Goal: Task Accomplishment & Management: Use online tool/utility

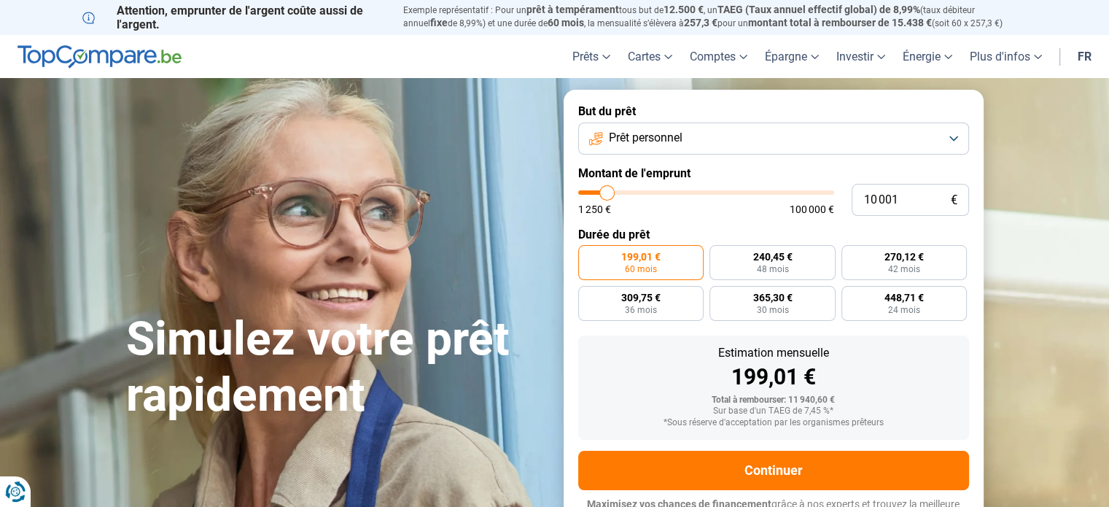
type input "56 500"
type input "56500"
click at [720, 194] on input "range" at bounding box center [706, 192] width 256 height 4
radio input "false"
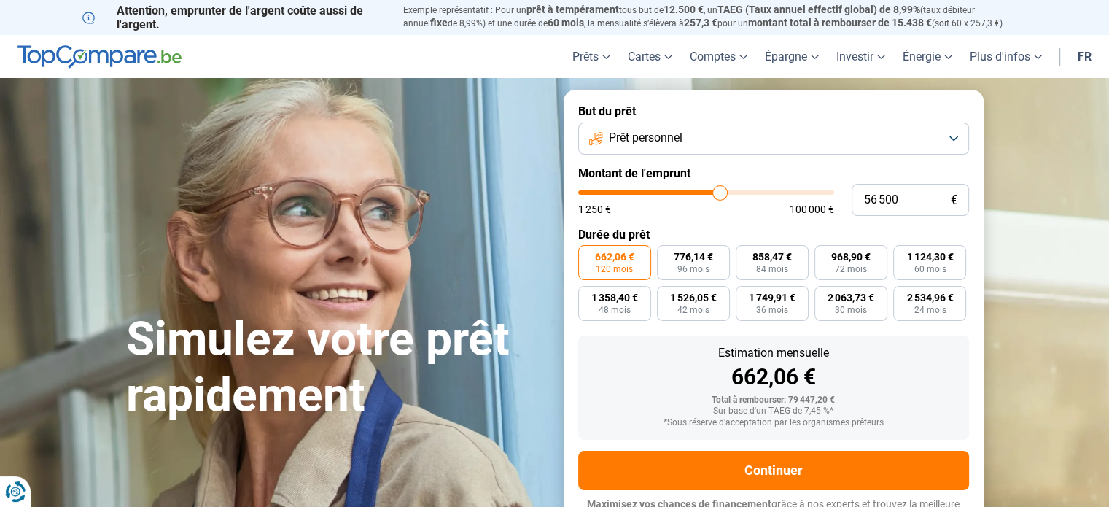
scroll to position [20, 0]
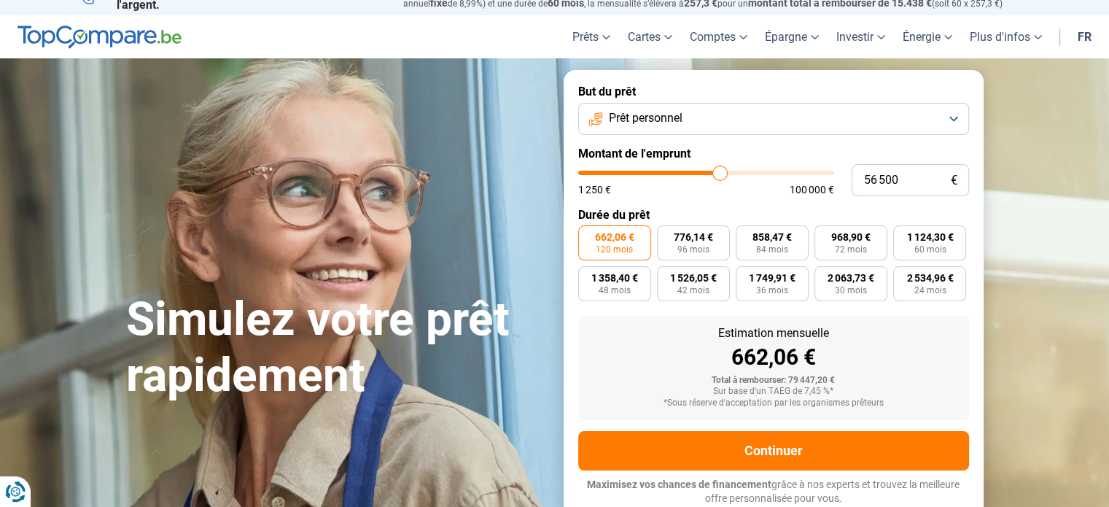
click at [699, 197] on form "But du prêt Prêt personnel Montant de l'emprunt 56 500 € 1 250 € 100 000 € Duré…" at bounding box center [773, 295] width 420 height 450
type input "42 000"
type input "42000"
click at [684, 175] on input "range" at bounding box center [706, 173] width 256 height 4
click at [873, 177] on input "42 000" at bounding box center [909, 180] width 117 height 32
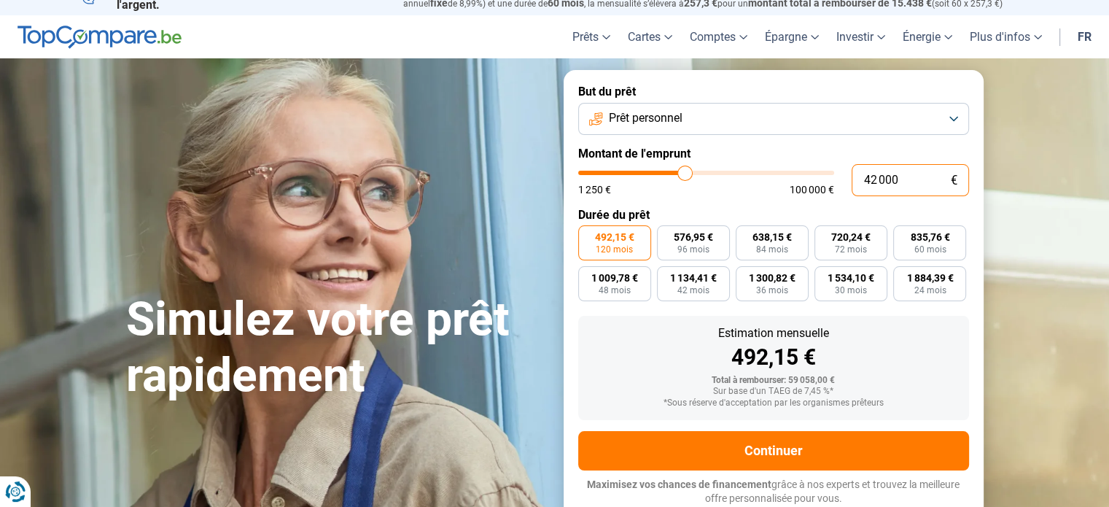
type input "4 000"
type input "4000"
type input "0"
type input "1250"
type input "3"
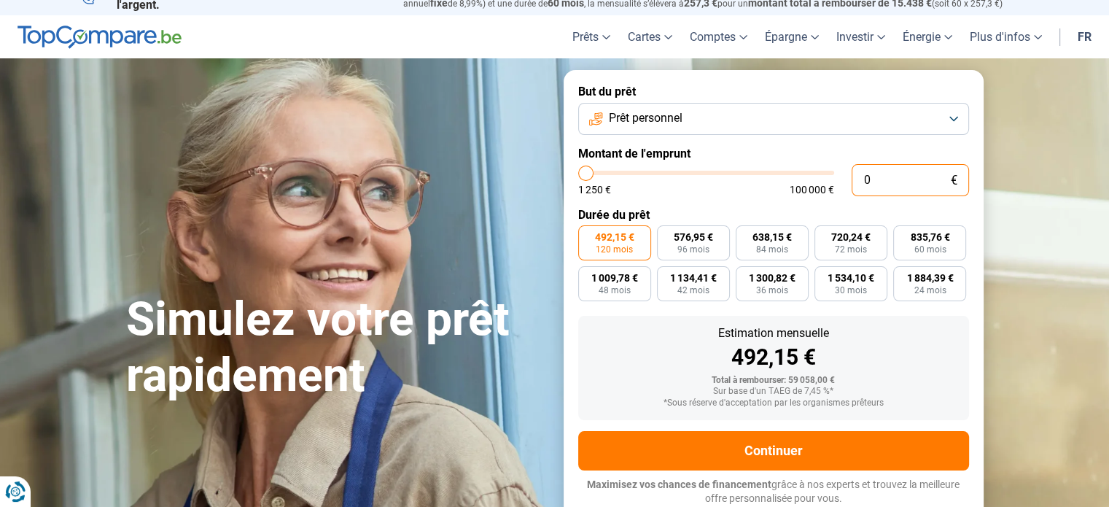
type input "1250"
type input "30"
type input "1250"
type input "12 500"
type input "12500"
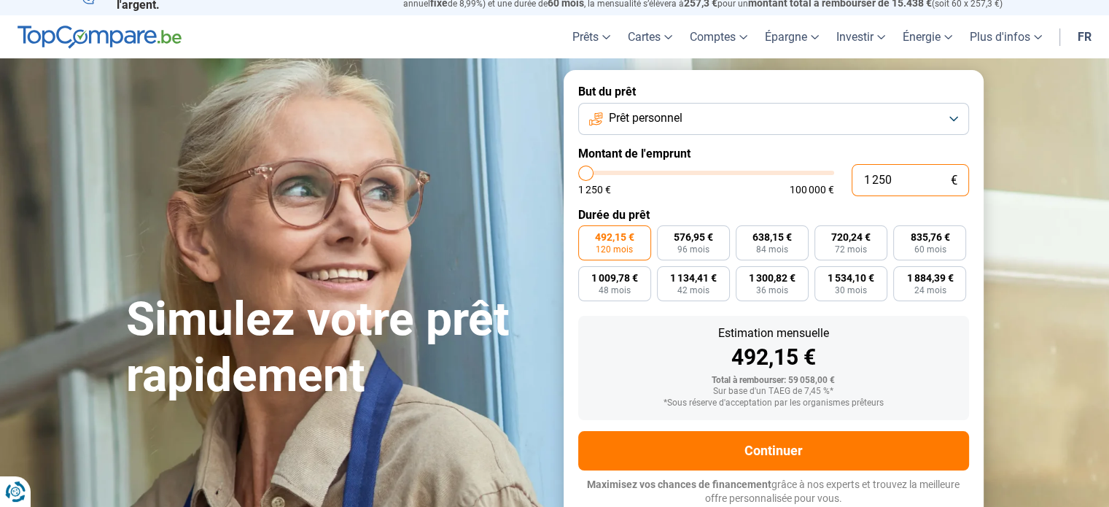
radio input "true"
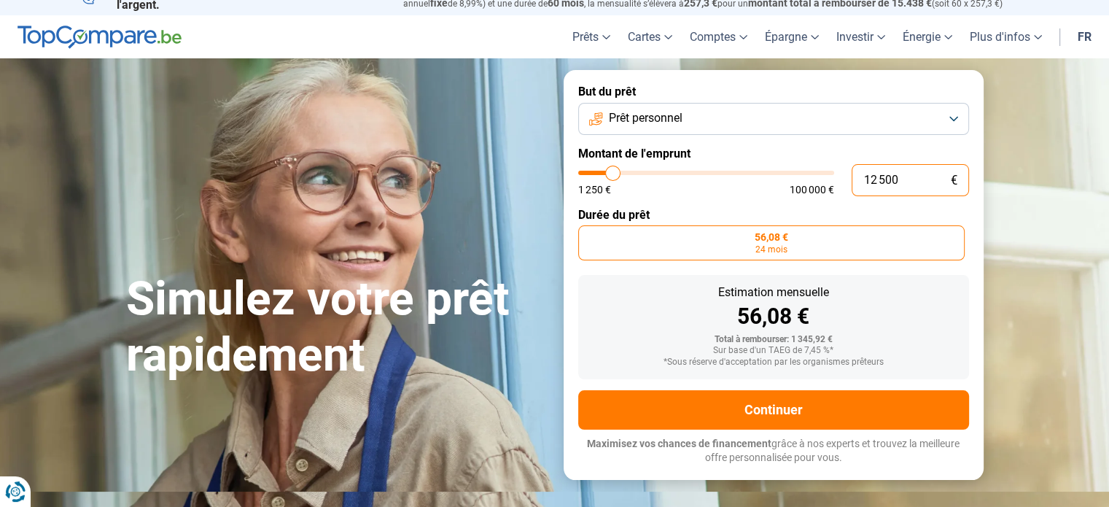
type input "125 000"
type input "100000"
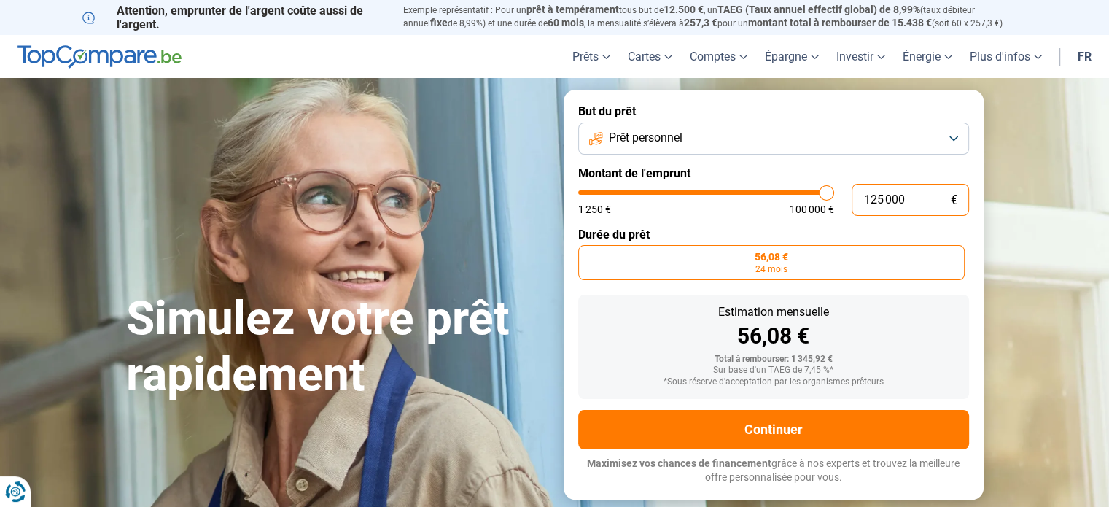
type input "12 500"
type input "12500"
type input "1 250"
type input "1250"
type input "125"
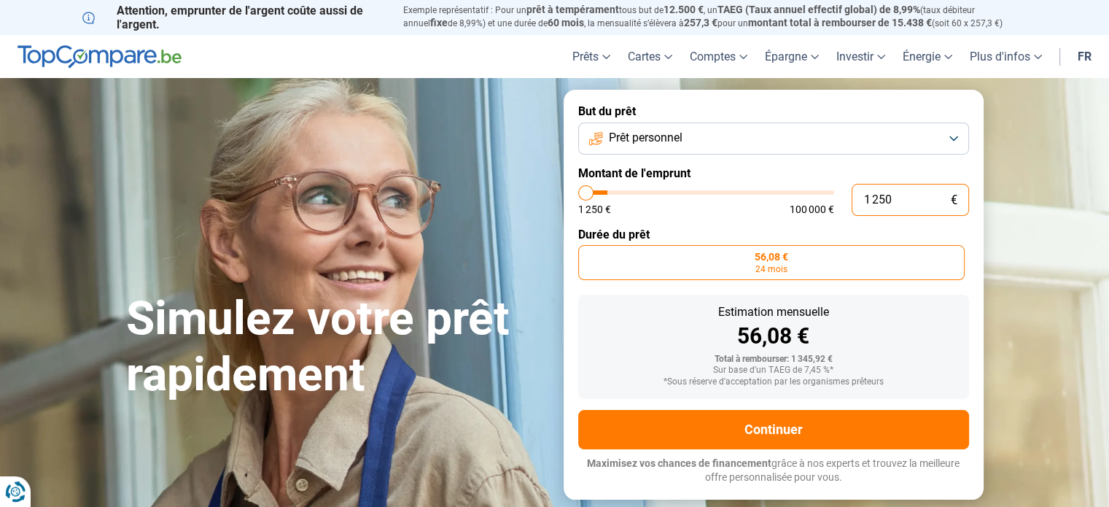
type input "1250"
type input "12"
type input "1250"
type input "1"
type input "1250"
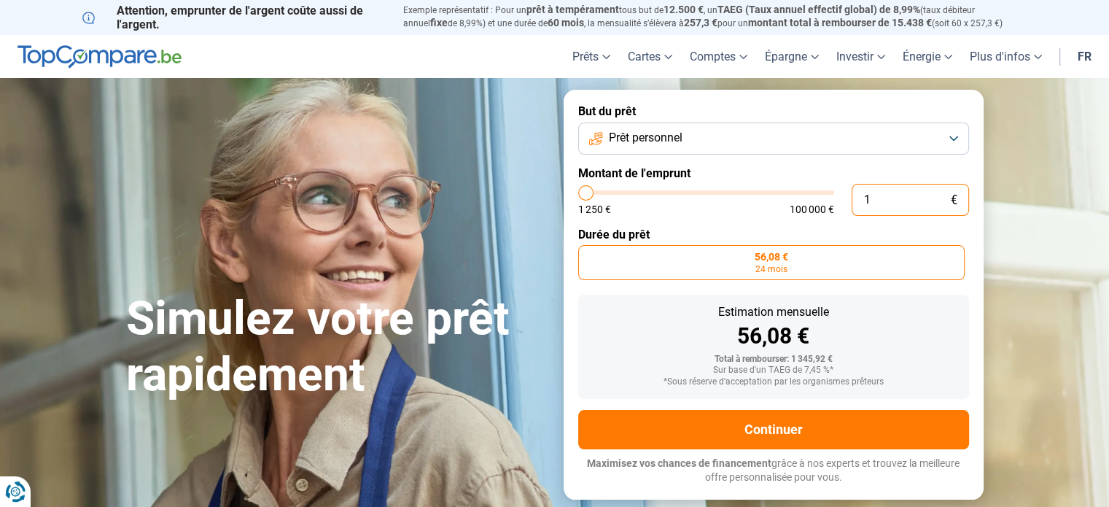
type input "0"
type input "1250"
type input "3"
type input "1250"
type input "30"
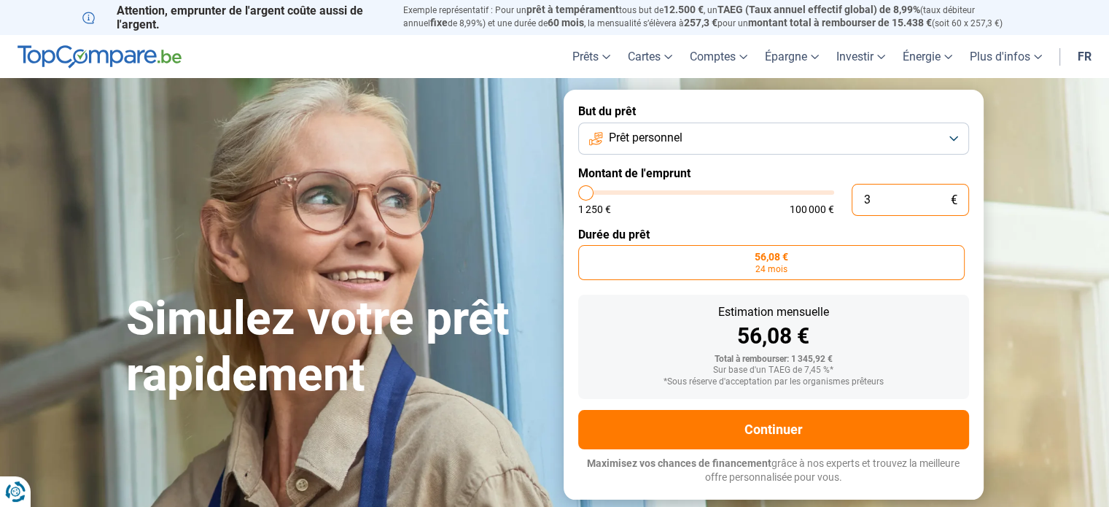
type input "1250"
type input "300"
type input "1250"
type input "3 000"
type input "3000"
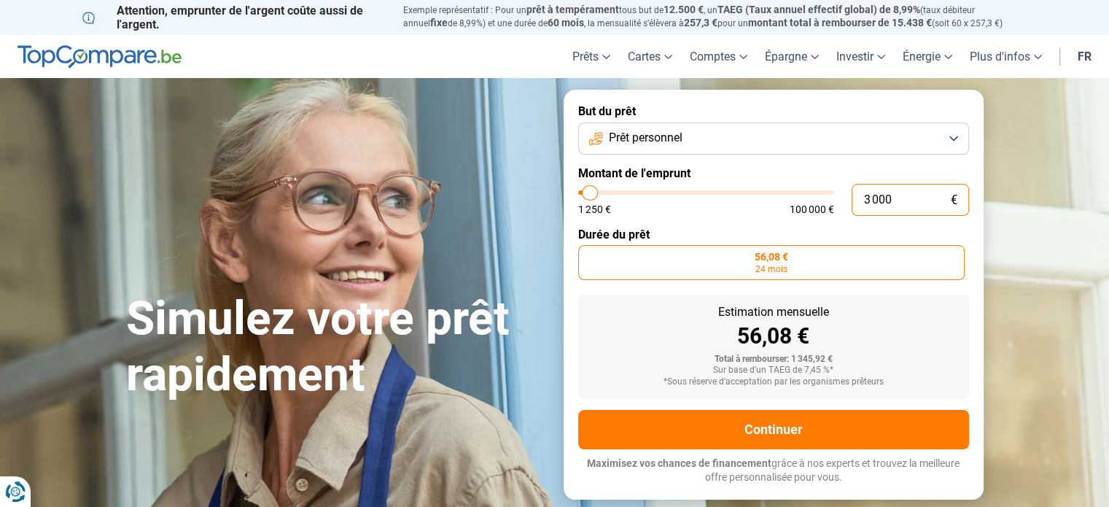
type input "30 000"
type input "30000"
type input "30 000"
radio input "false"
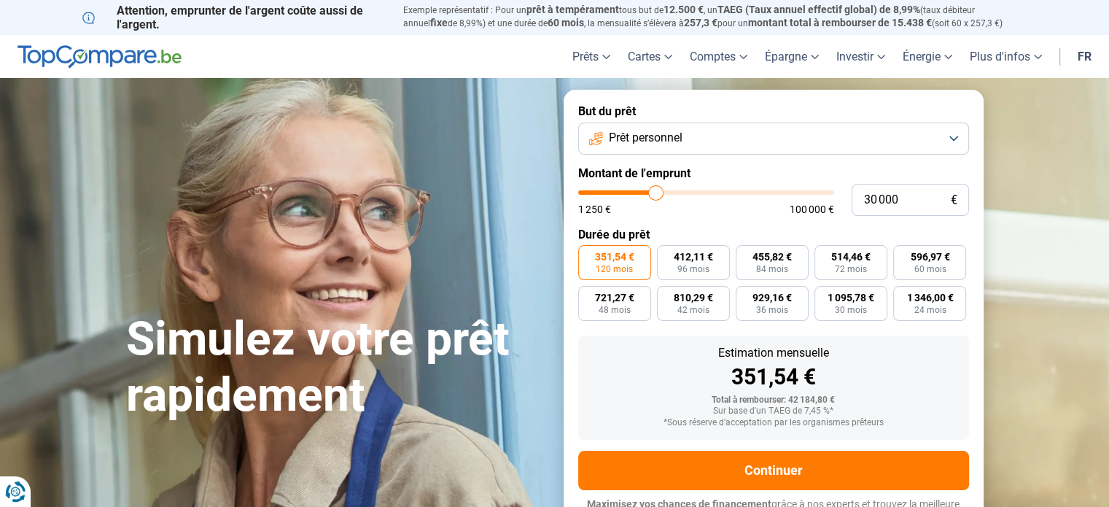
scroll to position [20, 0]
